Goal: Information Seeking & Learning: Learn about a topic

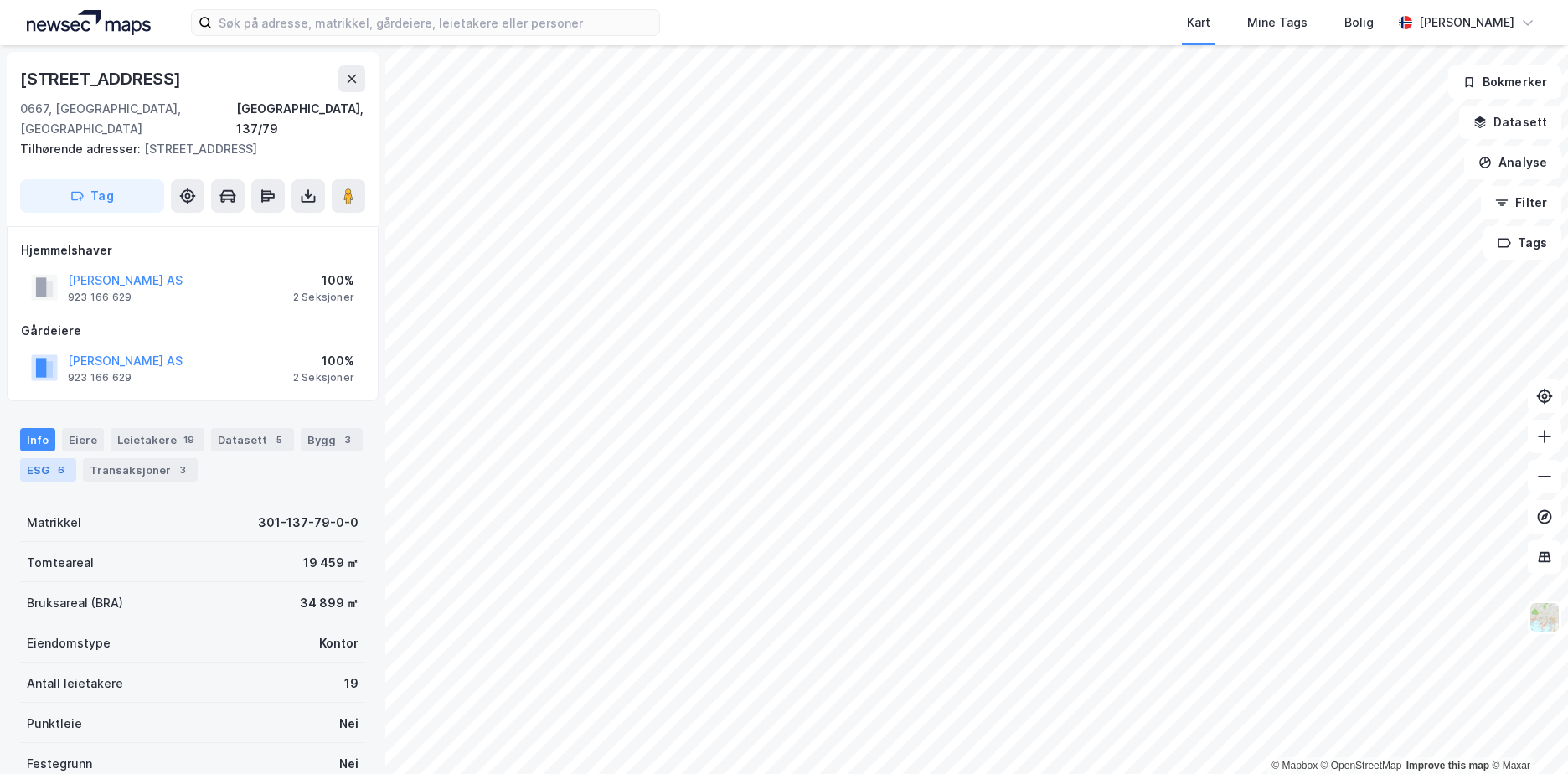
click at [37, 458] on div "ESG 6" at bounding box center [48, 470] width 56 height 23
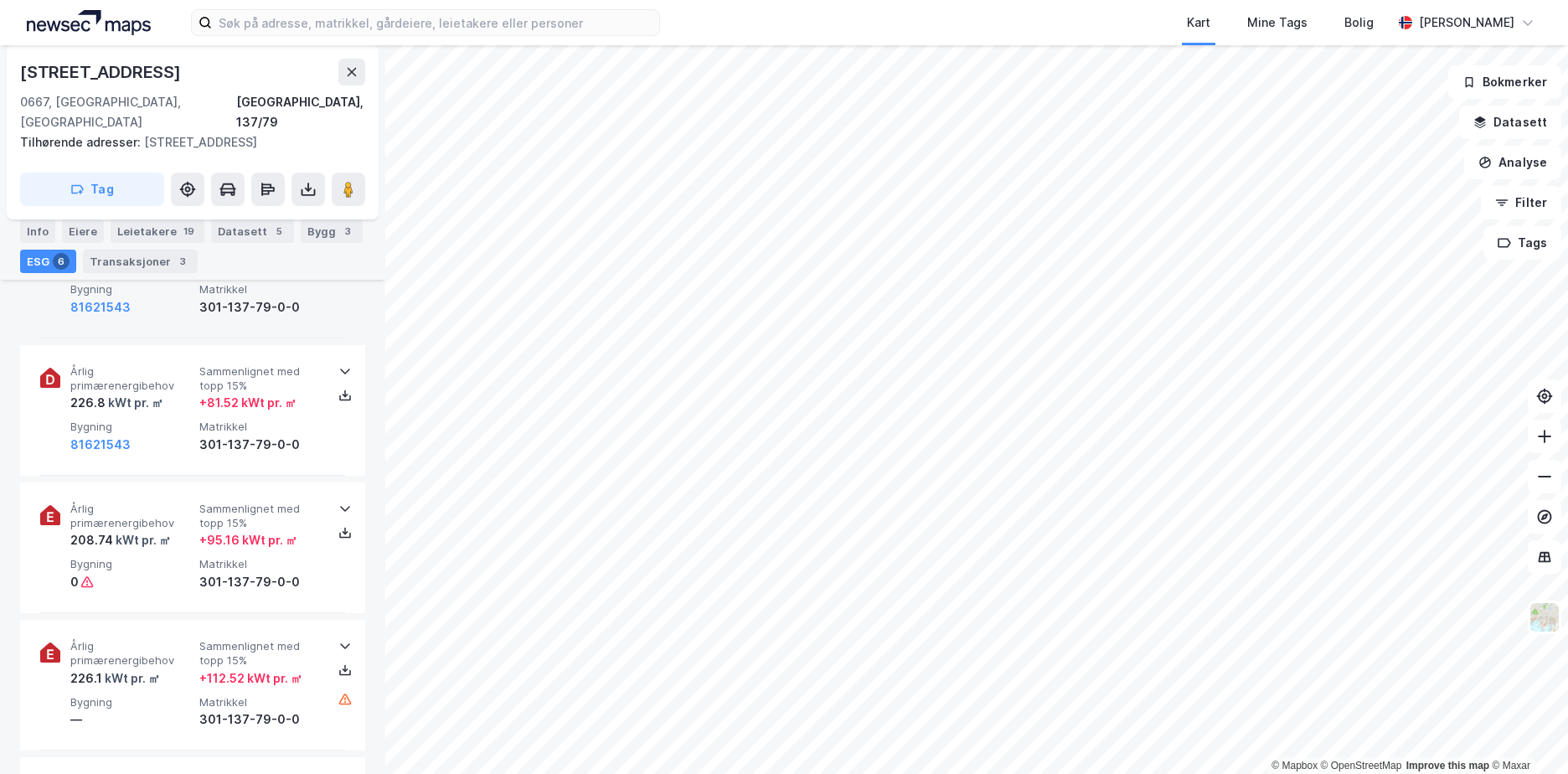
scroll to position [168, 0]
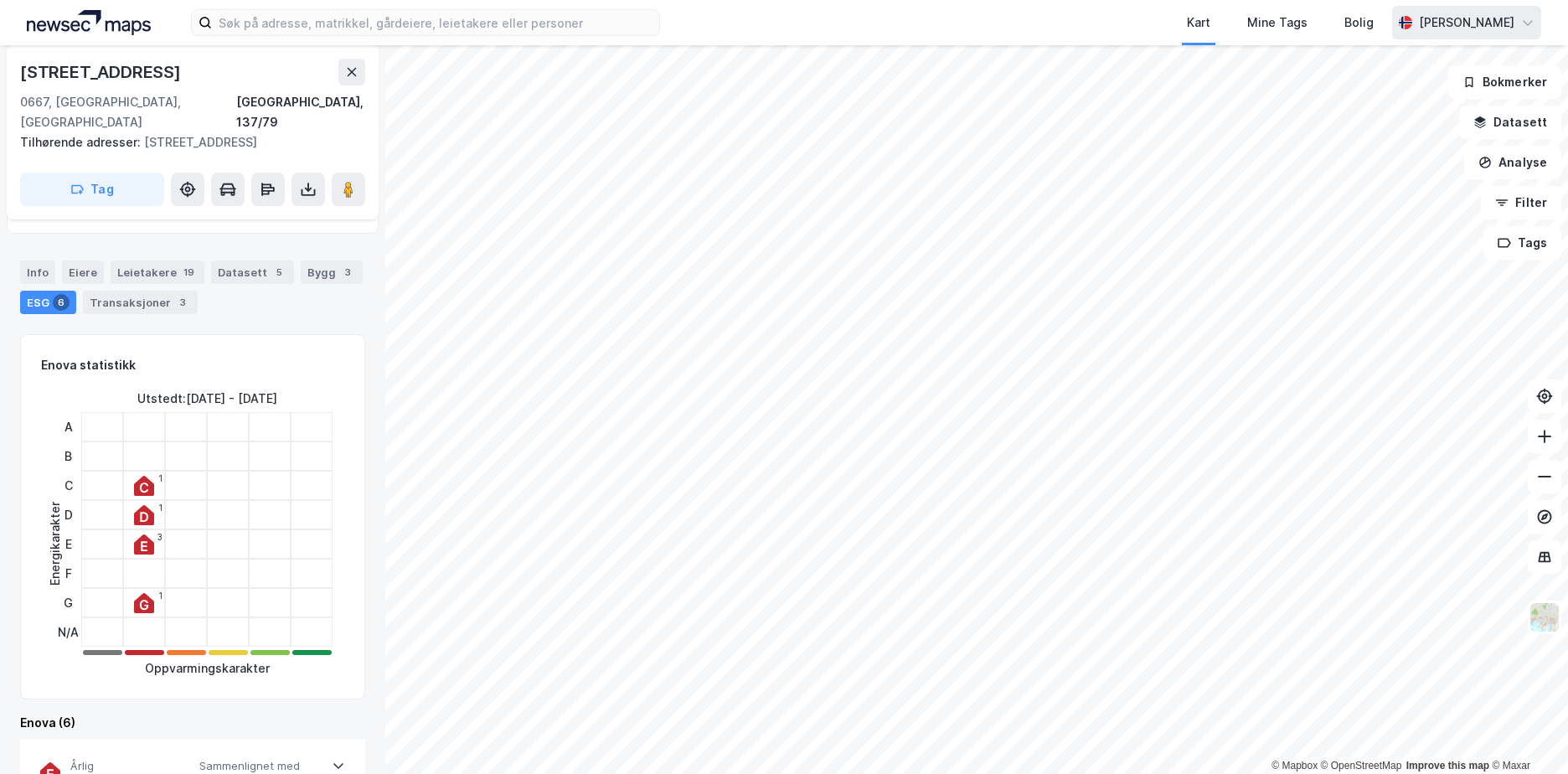
click at [1529, 21] on icon at bounding box center [1528, 22] width 13 height 13
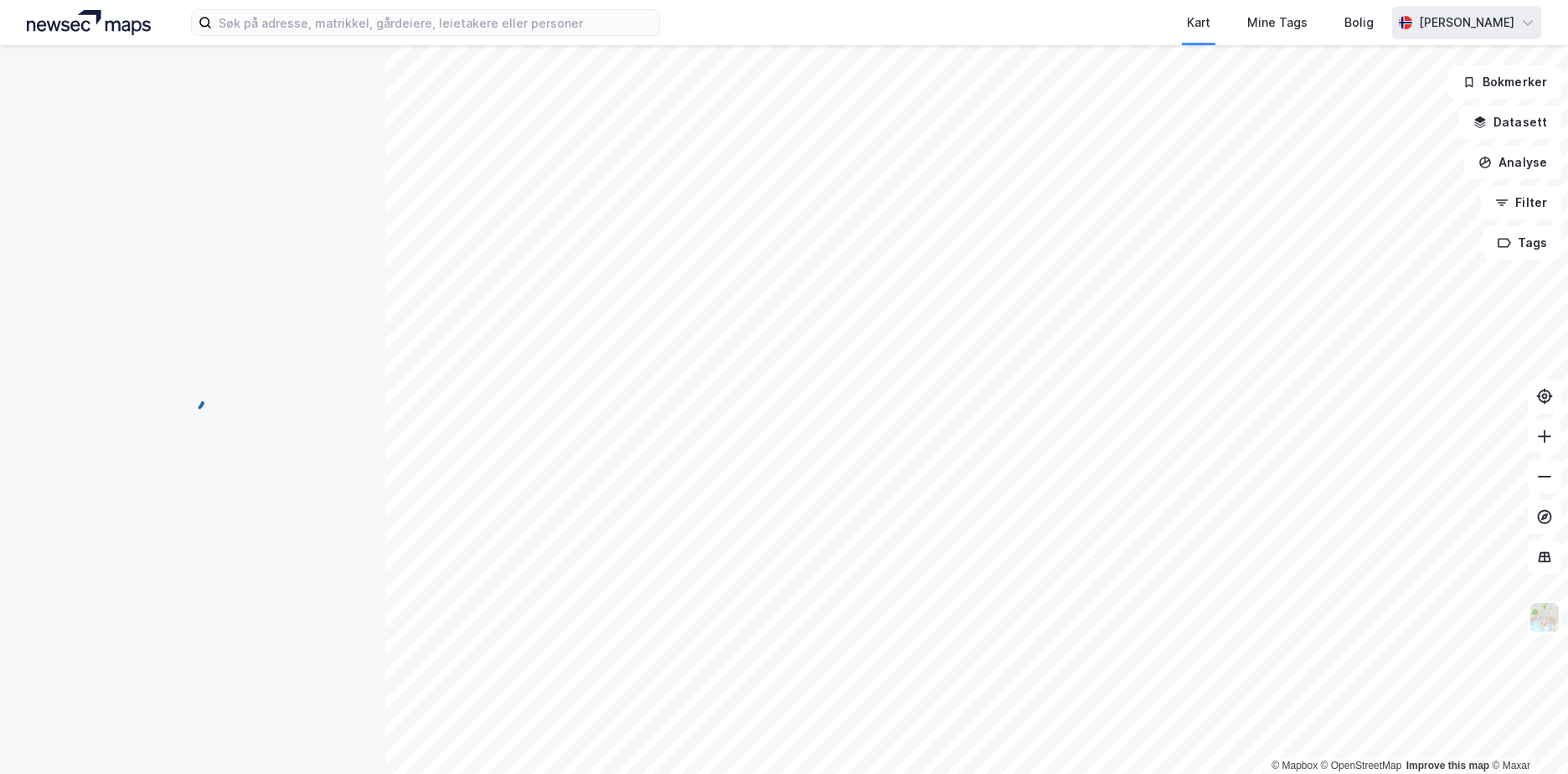
scroll to position [0, 0]
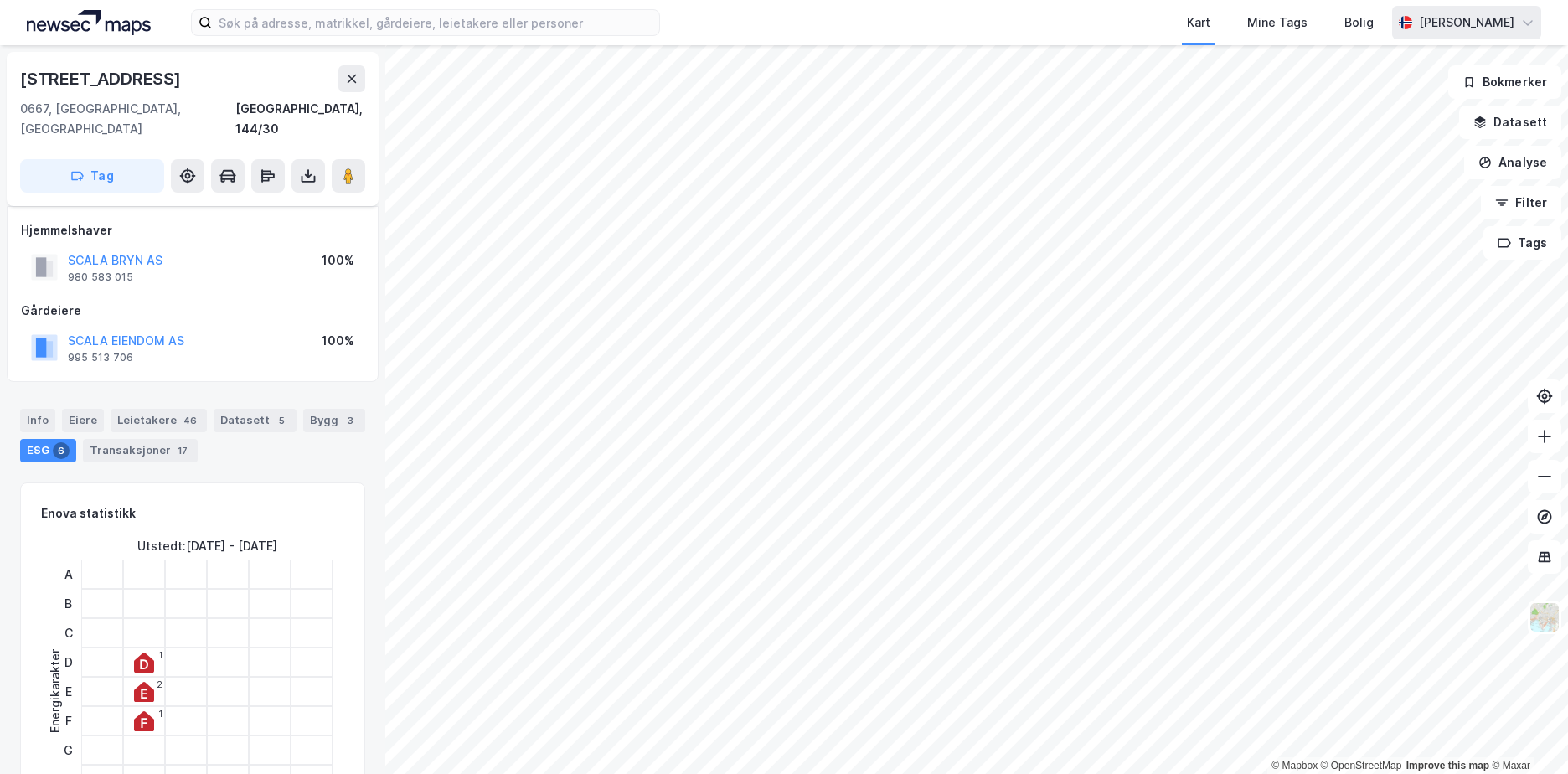
scroll to position [587, 0]
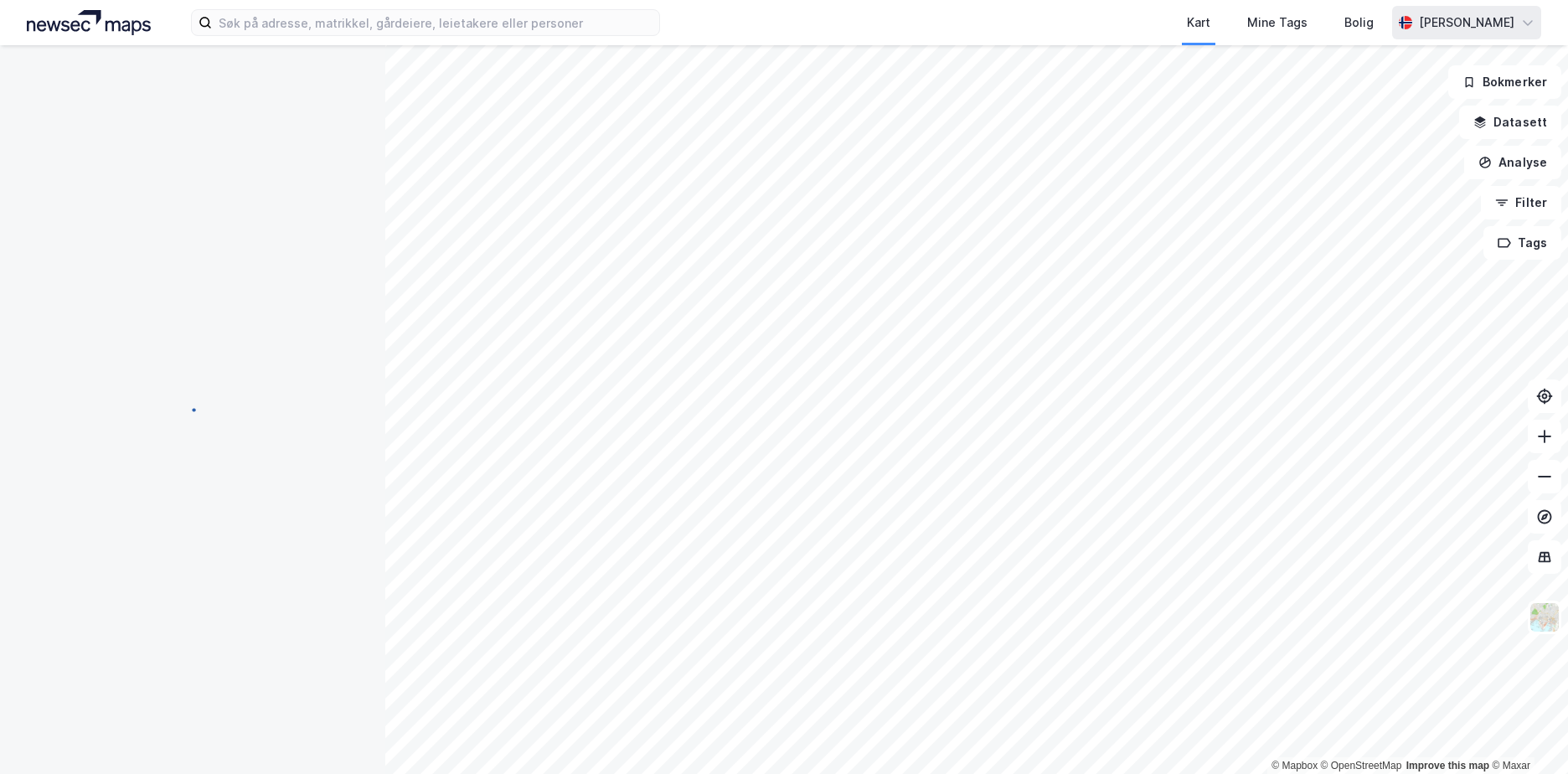
scroll to position [175, 0]
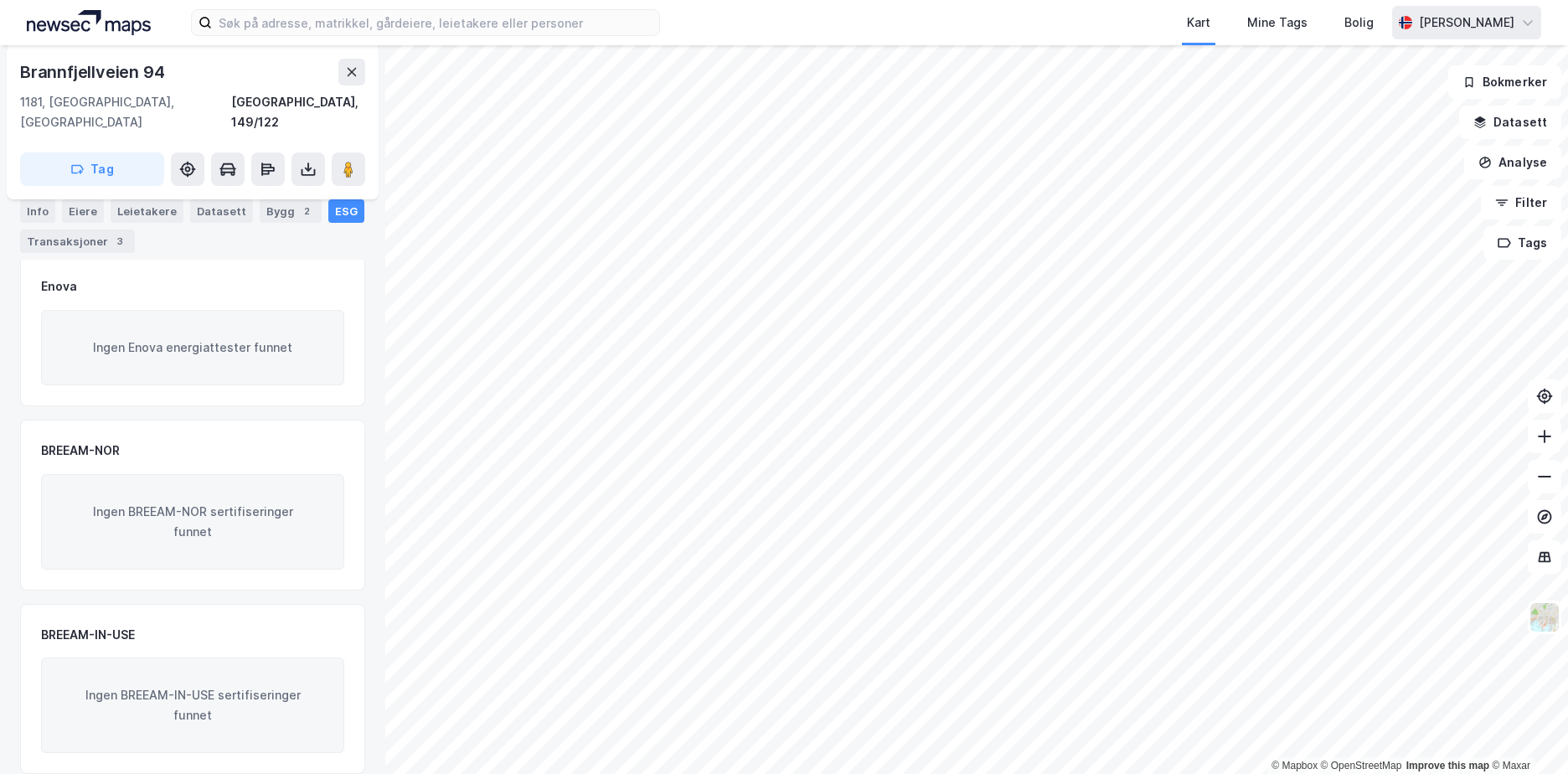
click at [85, 214] on div "Eiere" at bounding box center [83, 211] width 42 height 23
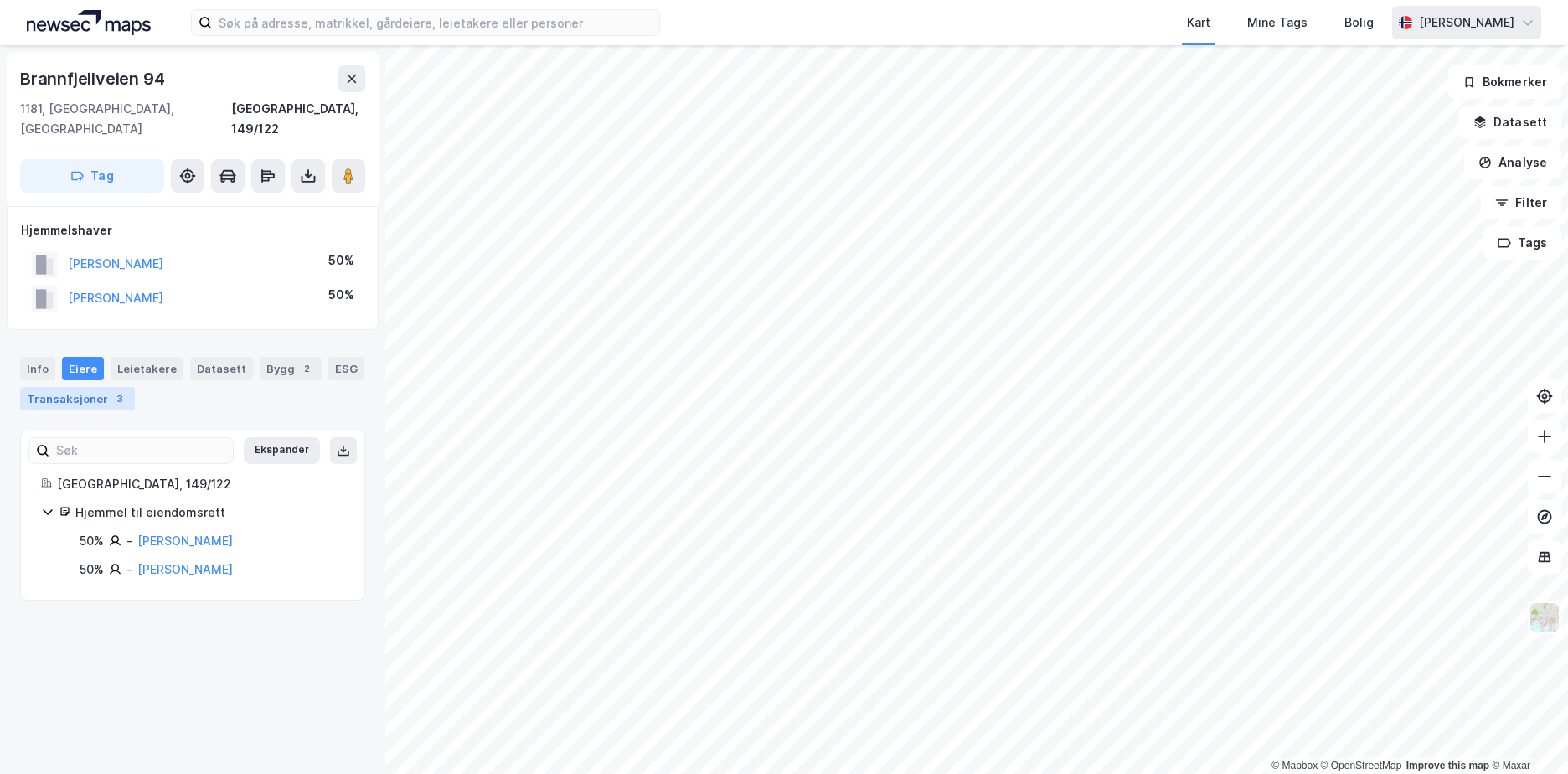
click at [111, 391] on div "3" at bounding box center [120, 399] width 17 height 17
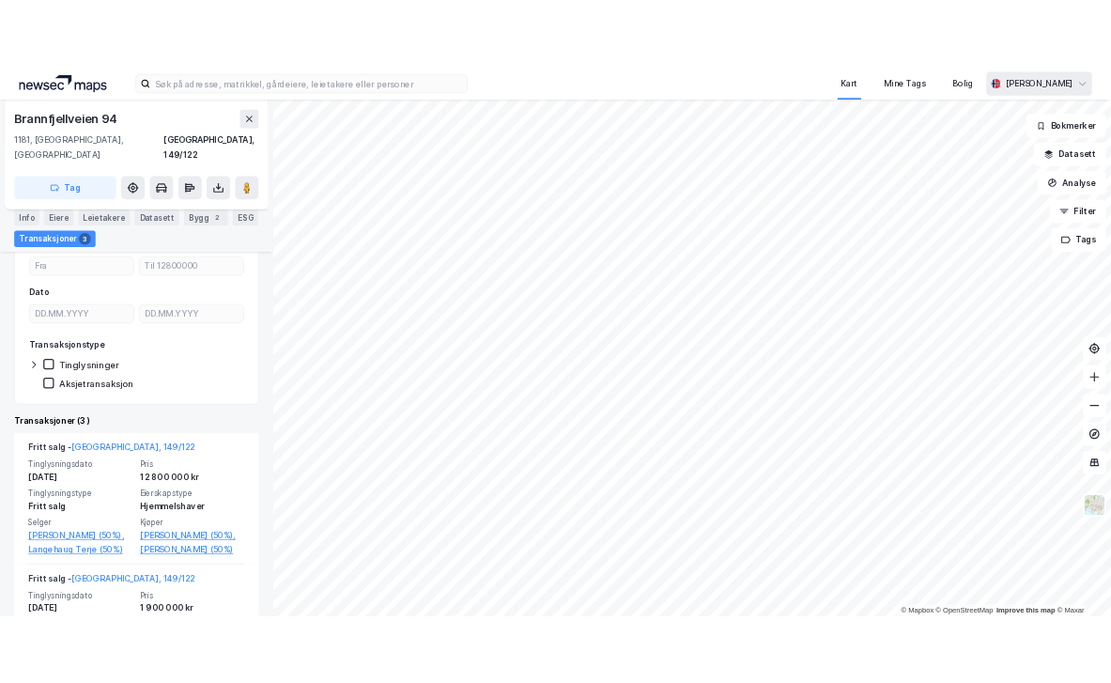
scroll to position [376, 0]
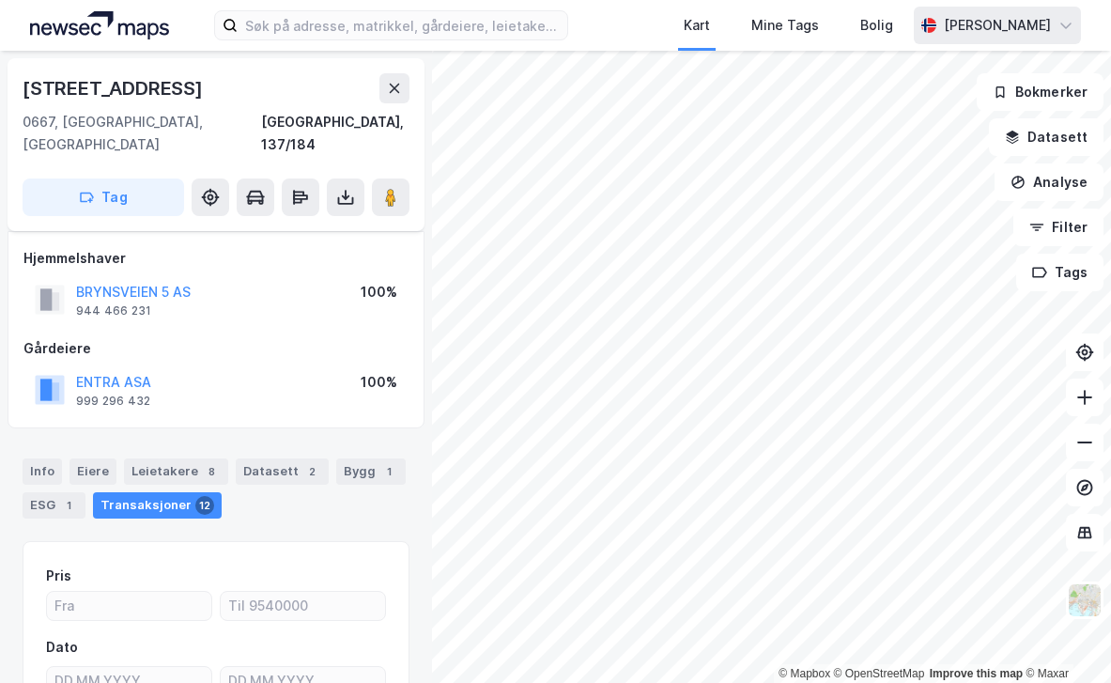
scroll to position [187, 0]
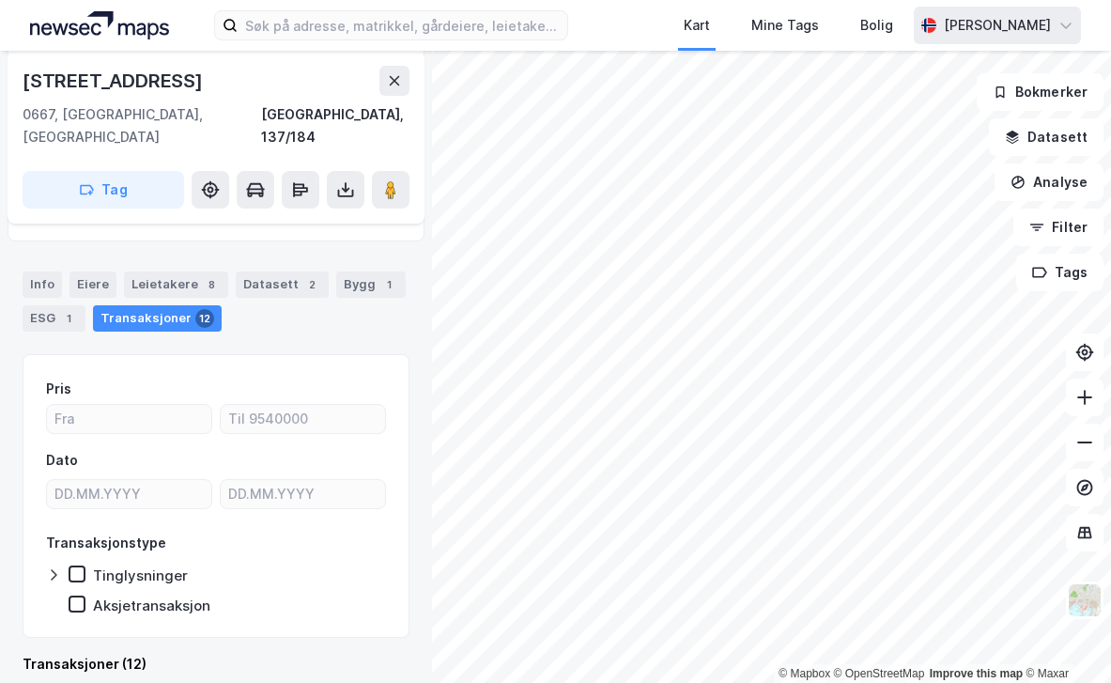
click at [58, 305] on div "ESG 1" at bounding box center [54, 318] width 63 height 26
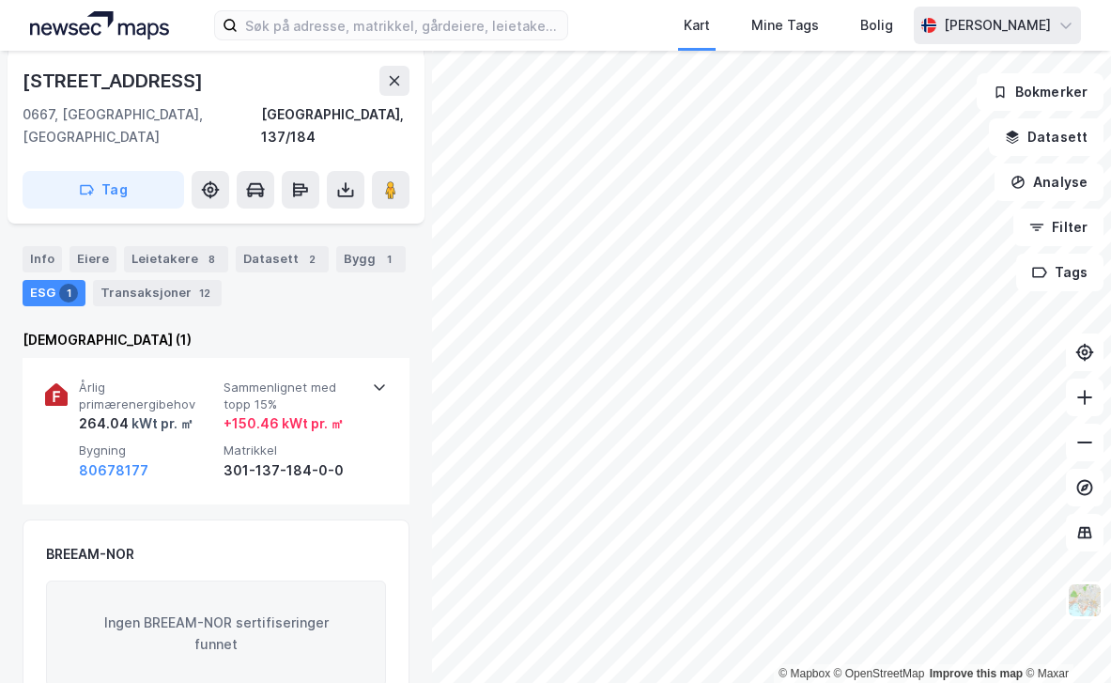
scroll to position [188, 0]
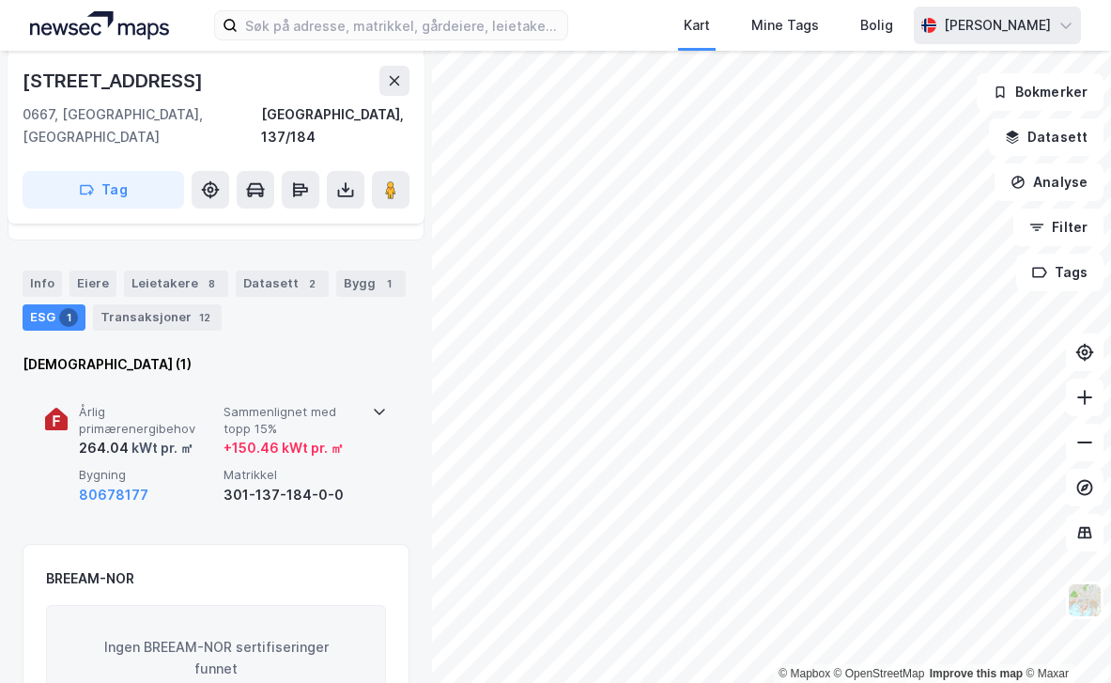
click at [379, 404] on icon at bounding box center [379, 411] width 15 height 15
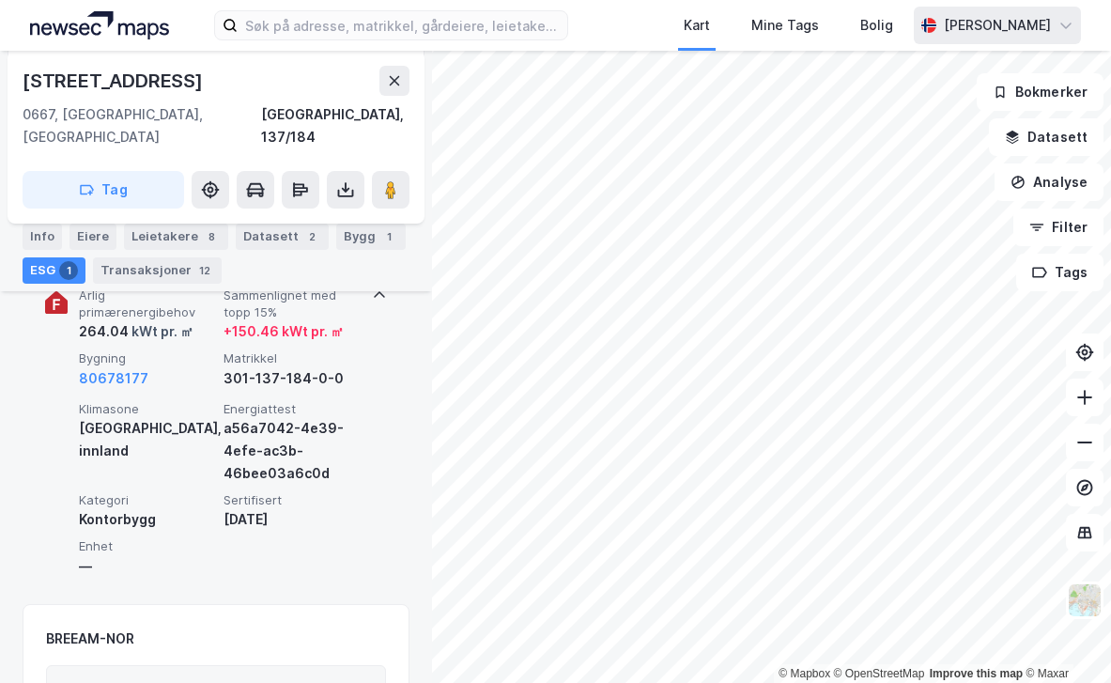
scroll to position [247, 0]
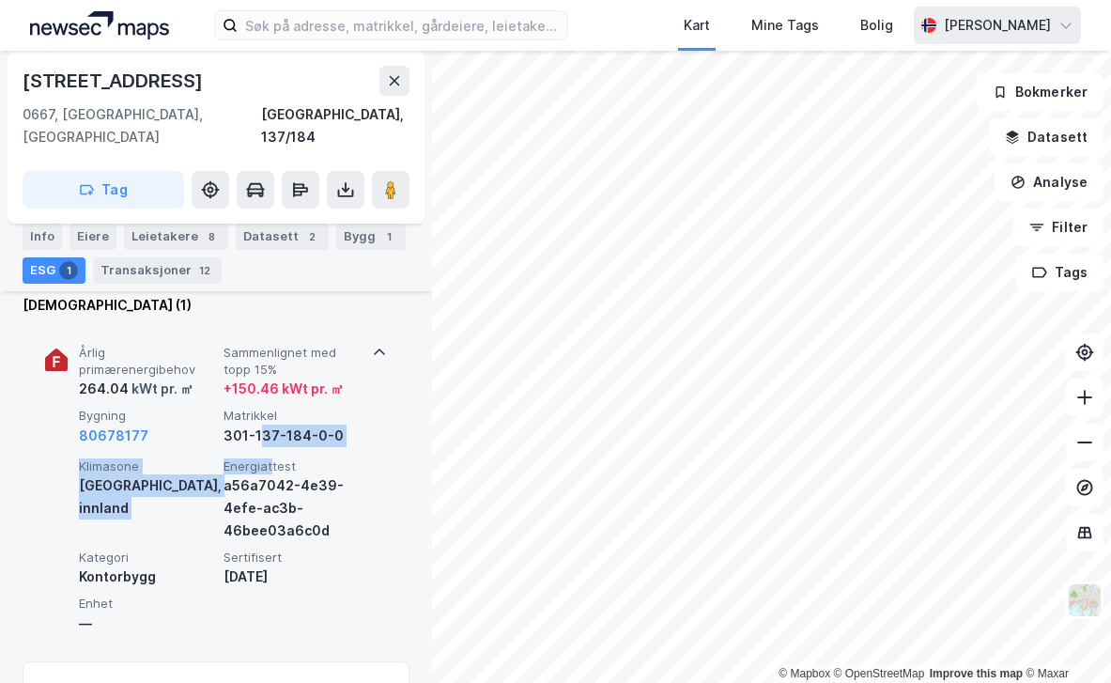
drag, startPoint x: 261, startPoint y: 408, endPoint x: 271, endPoint y: 433, distance: 27.0
click at [271, 433] on div "Årlig primærenergibehov 264.04 kWt pr. ㎡ Sammenlignet med topp 15% + 150.46 kWt…" at bounding box center [216, 484] width 342 height 322
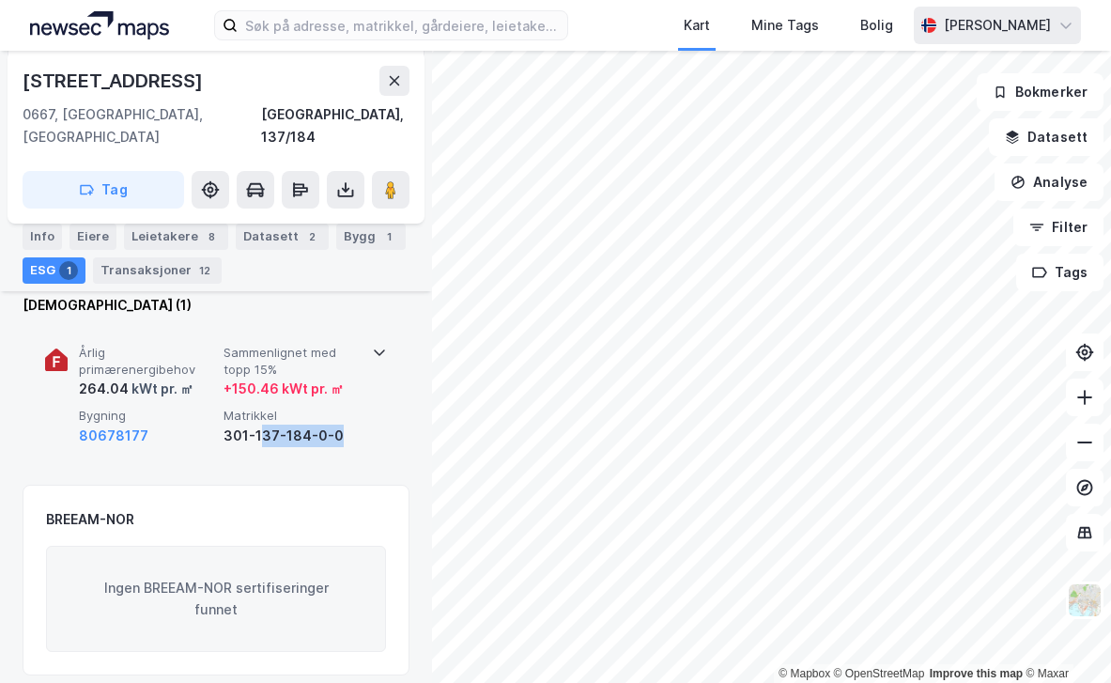
drag, startPoint x: 271, startPoint y: 433, endPoint x: 379, endPoint y: 406, distance: 112.3
click at [379, 406] on div "Årlig primærenergibehov 264.04 kWt pr. ㎡ Sammenlignet med topp 15% + 150.46 kWt…" at bounding box center [216, 396] width 342 height 146
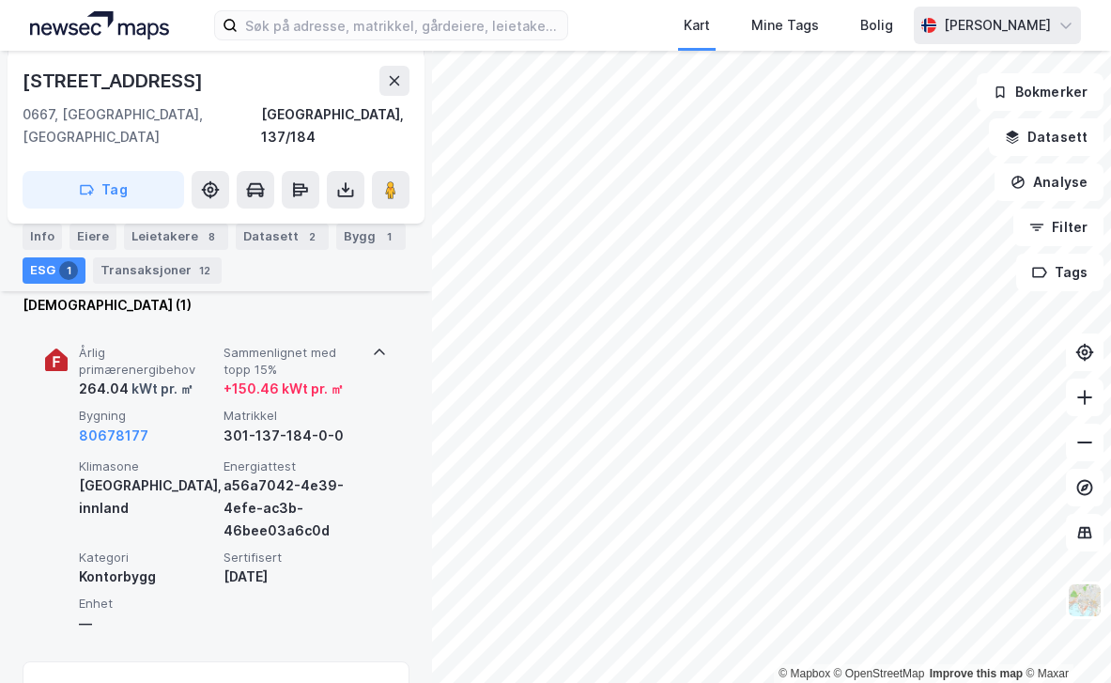
click at [85, 345] on span "Årlig primærenergibehov" at bounding box center [147, 361] width 137 height 33
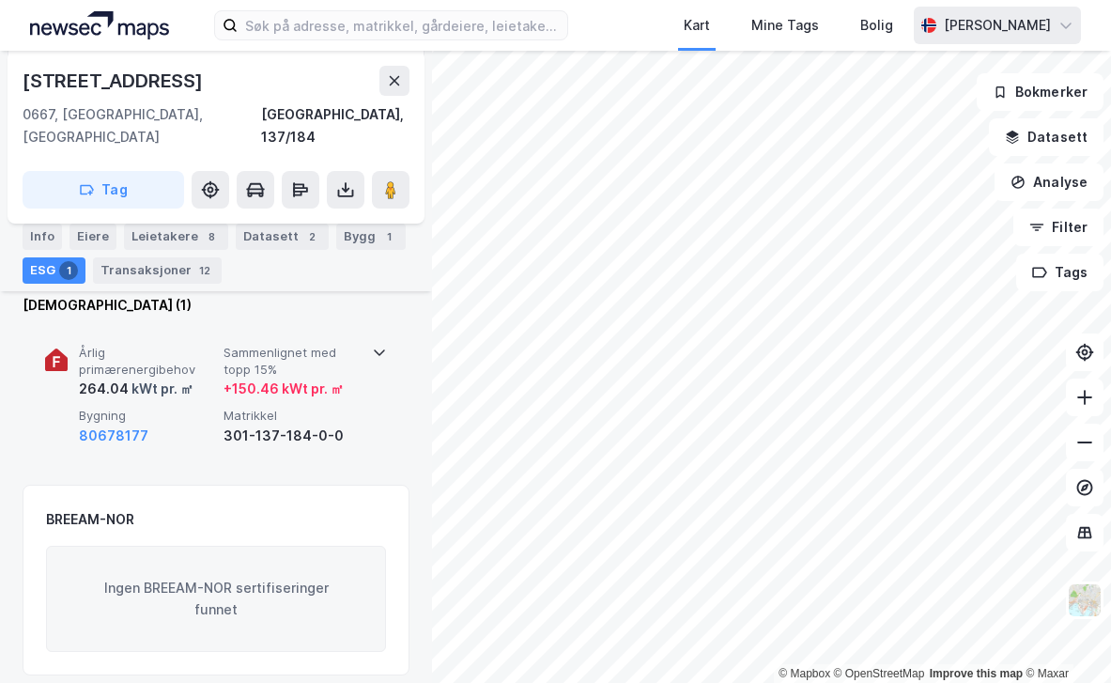
click at [86, 345] on span "Årlig primærenergibehov" at bounding box center [147, 361] width 137 height 33
